Goal: Task Accomplishment & Management: Complete application form

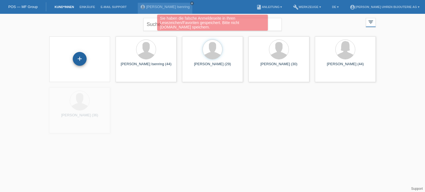
click at [77, 61] on div "+" at bounding box center [80, 59] width 14 height 14
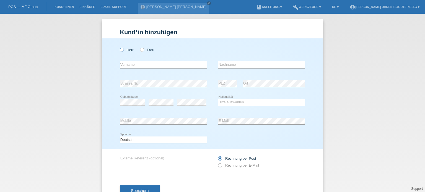
click at [123, 50] on label "Herr" at bounding box center [127, 50] width 14 height 4
click at [123, 50] on input "Herr" at bounding box center [122, 50] width 4 height 4
radio input "true"
click at [132, 67] on input "text" at bounding box center [163, 64] width 87 height 7
paste input "Phi [PERSON_NAME]"
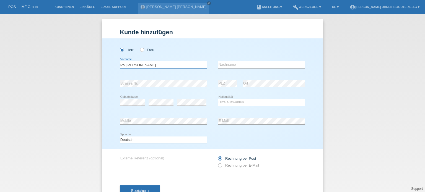
type input "Phi [PERSON_NAME]"
click at [241, 65] on input "text" at bounding box center [261, 64] width 87 height 7
paste input "[PERSON_NAME]"
type input "[PERSON_NAME]"
click at [237, 101] on select "Bitte auswählen... Schweiz Deutschland Liechtenstein Österreich ------------ Af…" at bounding box center [261, 102] width 87 height 7
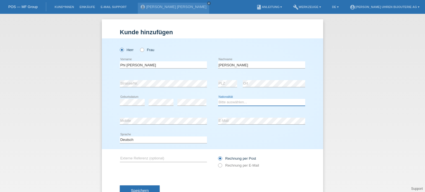
select select "CH"
click at [218, 99] on select "Bitte auswählen... Schweiz Deutschland Liechtenstein Österreich ------------ Af…" at bounding box center [261, 102] width 87 height 7
click at [235, 125] on div "error E-Mail" at bounding box center [261, 121] width 87 height 19
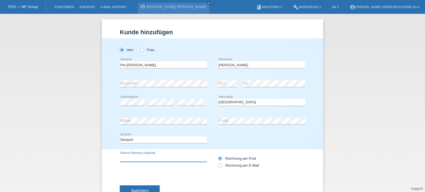
click at [168, 155] on input "text" at bounding box center [163, 158] width 87 height 7
paste input "310.32.42.50.04.001"
type input "310.32.42.50.04.001"
click at [217, 163] on icon at bounding box center [217, 163] width 0 height 0
click at [219, 166] on input "Rechnung per E-Mail" at bounding box center [220, 166] width 4 height 7
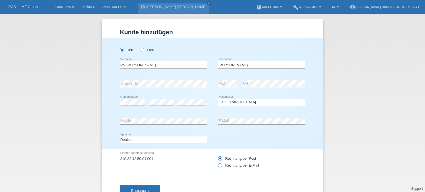
radio input "true"
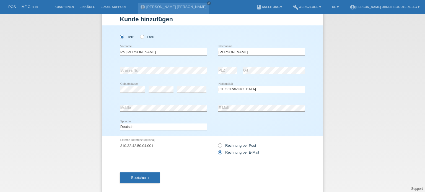
scroll to position [20, 0]
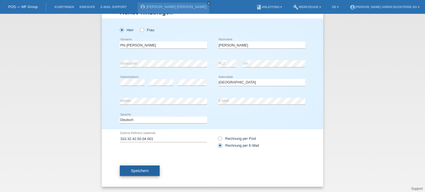
click at [142, 170] on span "Speichern" at bounding box center [140, 171] width 18 height 4
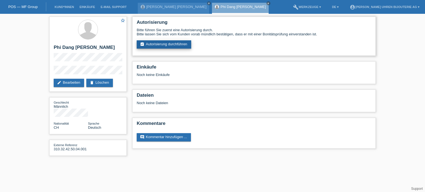
click at [178, 42] on link "assignment_turned_in Autorisierung durchführen" at bounding box center [164, 44] width 54 height 8
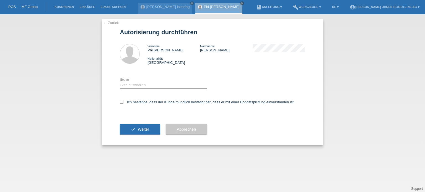
click at [161, 80] on div "Bitte auswählen CHF 1.00 - CHF 499.00 CHF 500.00 - CHF 1'999.00 CHF 2'000.00 - …" at bounding box center [163, 85] width 87 height 19
click at [158, 85] on select "Bitte auswählen CHF 1.00 - CHF 499.00 CHF 500.00 - CHF 1'999.00 CHF 2'000.00 - …" at bounding box center [163, 85] width 87 height 7
select select "3"
click at [120, 82] on select "Bitte auswählen CHF 1.00 - CHF 499.00 CHF 500.00 - CHF 1'999.00 CHF 2'000.00 - …" at bounding box center [163, 85] width 87 height 7
click at [119, 98] on div "← Zurück Autorisierung durchführen Vorname Phi Dang Jonny Nachname Nguyen Natio…" at bounding box center [212, 82] width 221 height 126
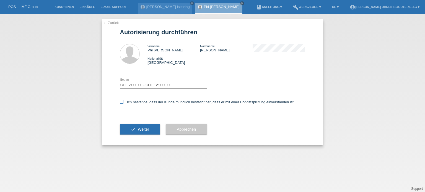
click at [123, 102] on icon at bounding box center [122, 102] width 4 height 4
click at [123, 102] on input "Ich bestätige, dass der Kunde mündlich bestätigt hat, dass er mit einer Bonität…" at bounding box center [122, 102] width 4 height 4
checkbox input "true"
click at [139, 131] on span "Weiter" at bounding box center [143, 129] width 11 height 4
